Goal: Navigation & Orientation: Find specific page/section

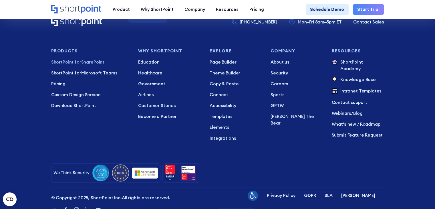
scroll to position [1174, 0]
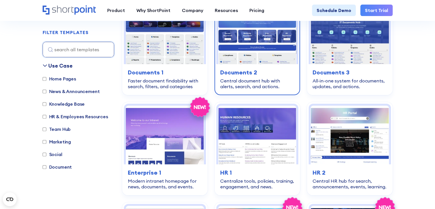
scroll to position [200, 0]
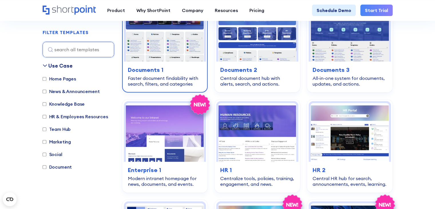
click at [163, 41] on img at bounding box center [165, 32] width 78 height 59
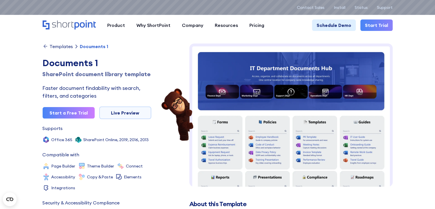
click at [88, 24] on icon "Home" at bounding box center [84, 24] width 21 height 9
